Goal: Information Seeking & Learning: Learn about a topic

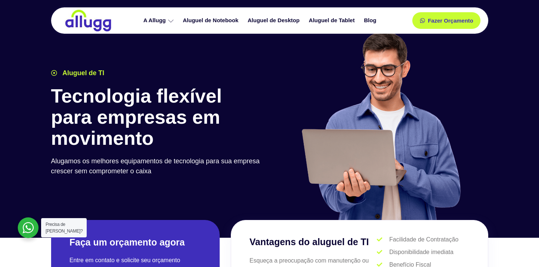
click at [150, 106] on h1 "Tecnologia flexível para empresas em movimento" at bounding box center [158, 118] width 215 height 64
click at [216, 19] on link "Aluguel de Notebook" at bounding box center [211, 20] width 65 height 13
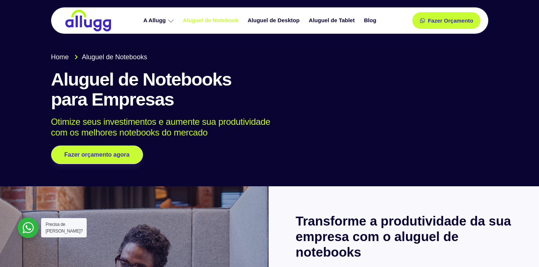
click at [439, 82] on h1 "Aluguel de Notebooks para Empresas" at bounding box center [269, 90] width 437 height 40
